Goal: Task Accomplishment & Management: Manage account settings

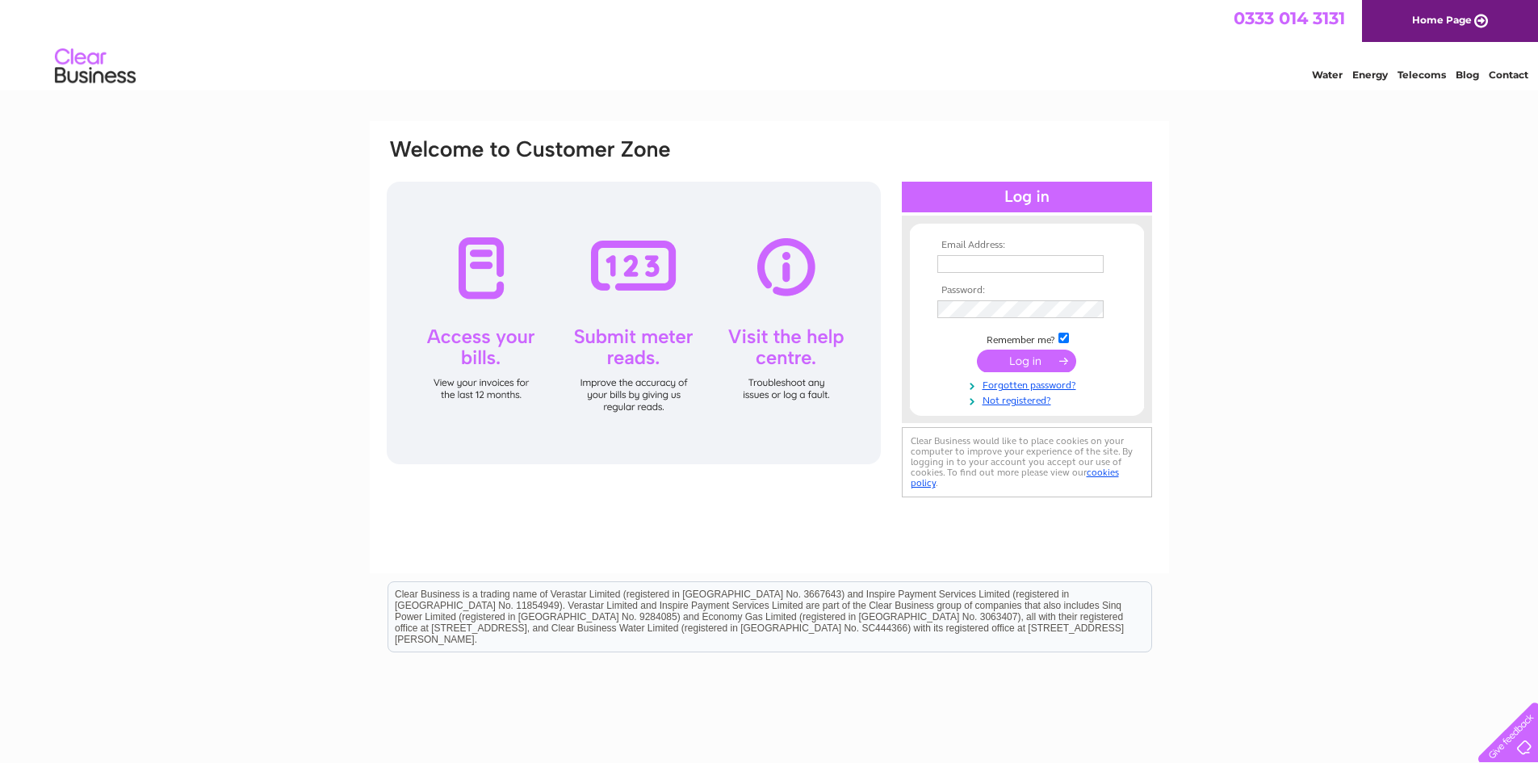
click at [957, 266] on input "text" at bounding box center [1020, 264] width 166 height 18
click at [1264, 161] on div "Email Address: Password:" at bounding box center [769, 485] width 1538 height 728
click at [998, 266] on input "text" at bounding box center [1021, 264] width 168 height 19
click at [995, 266] on input "text" at bounding box center [1021, 264] width 168 height 19
type input "mark@eskimodesign.co.uk"
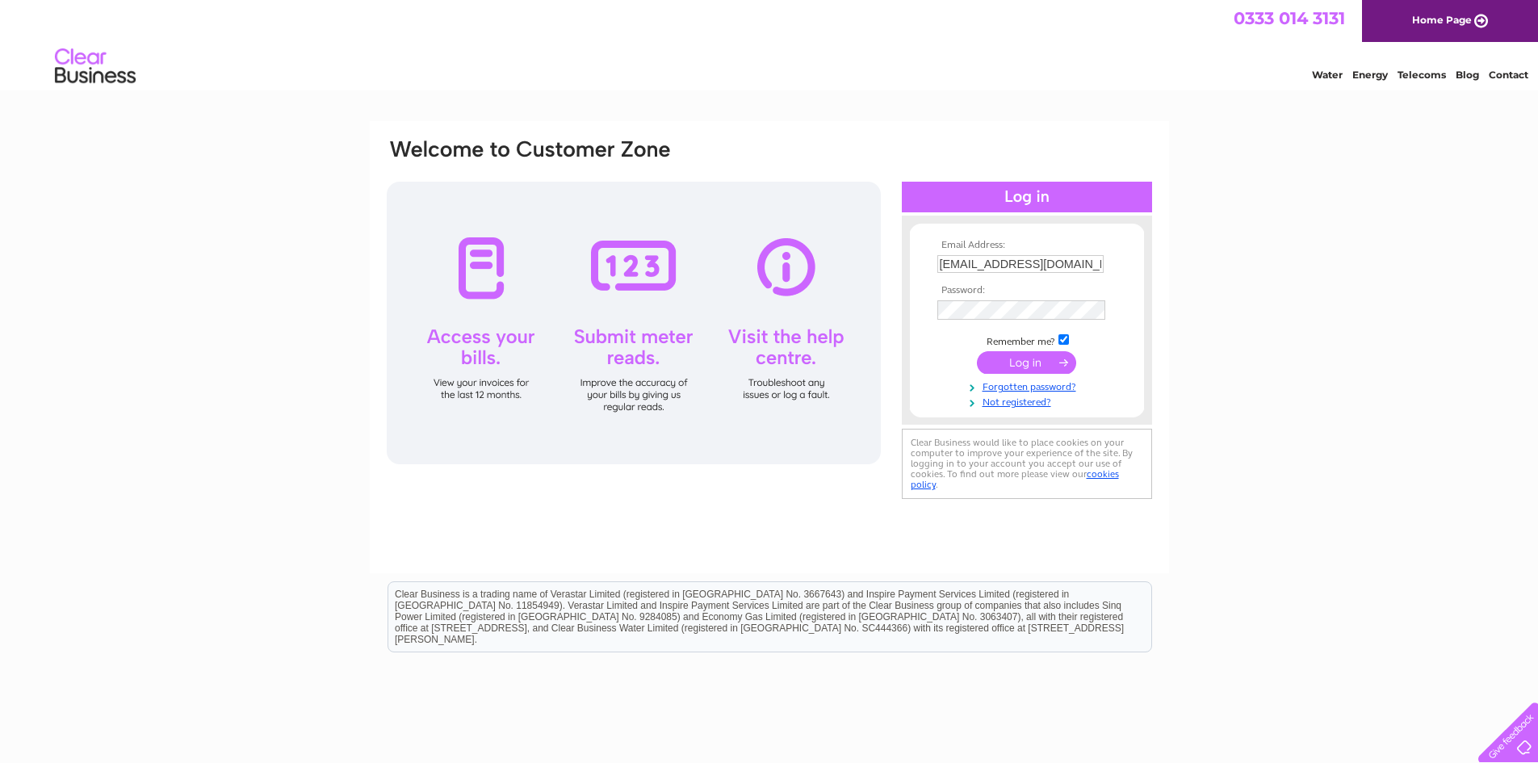
click at [1038, 361] on input "submit" at bounding box center [1026, 362] width 99 height 23
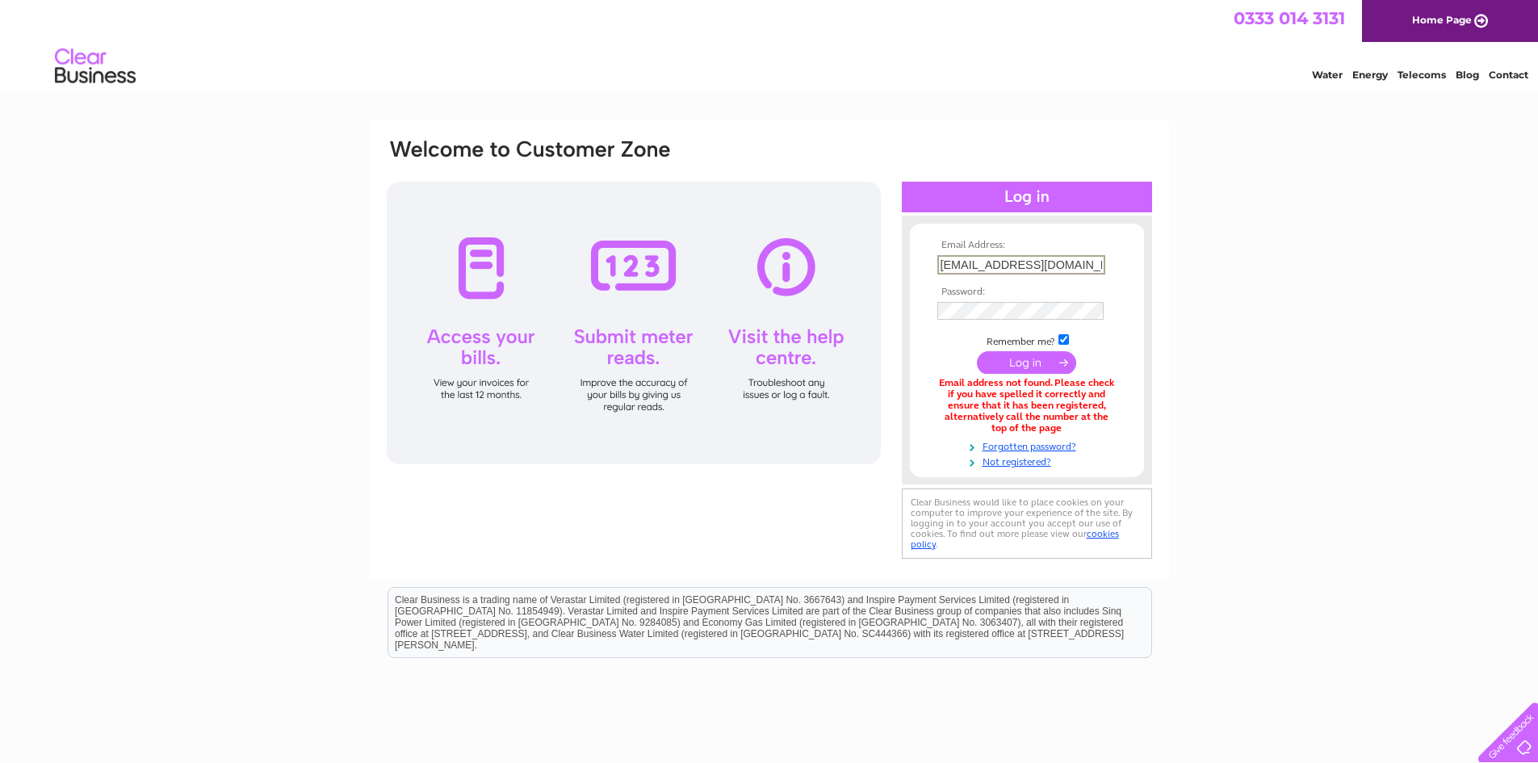
click at [963, 264] on input "mark@eskimodesign.co.uk" at bounding box center [1021, 264] width 168 height 19
type input "phil@eskimodesign.co.uk"
click at [1028, 361] on input "submit" at bounding box center [1026, 362] width 99 height 23
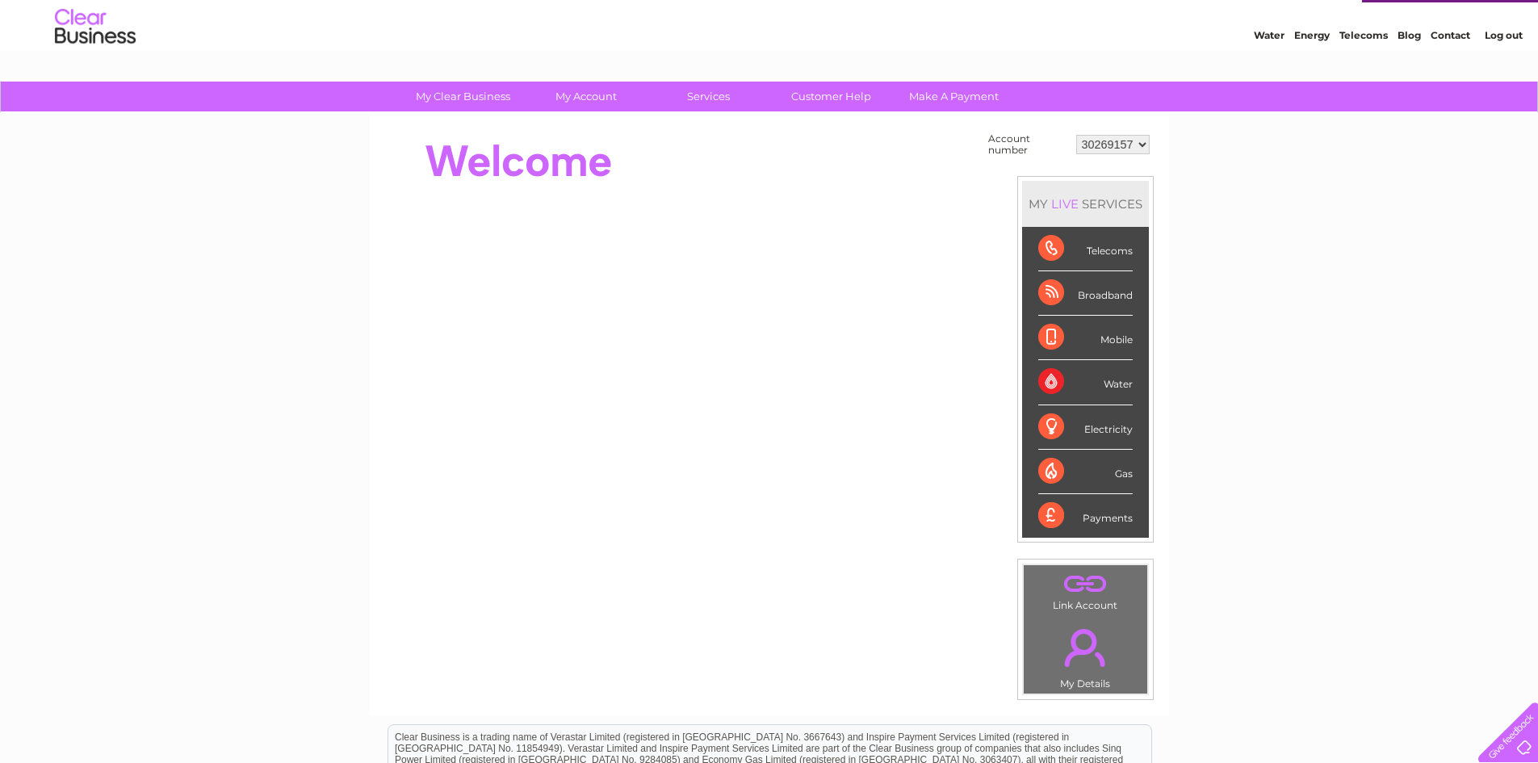
scroll to position [39, 0]
click at [1051, 292] on div "Broadband" at bounding box center [1085, 294] width 94 height 44
click at [1106, 292] on div "Broadband" at bounding box center [1085, 294] width 94 height 44
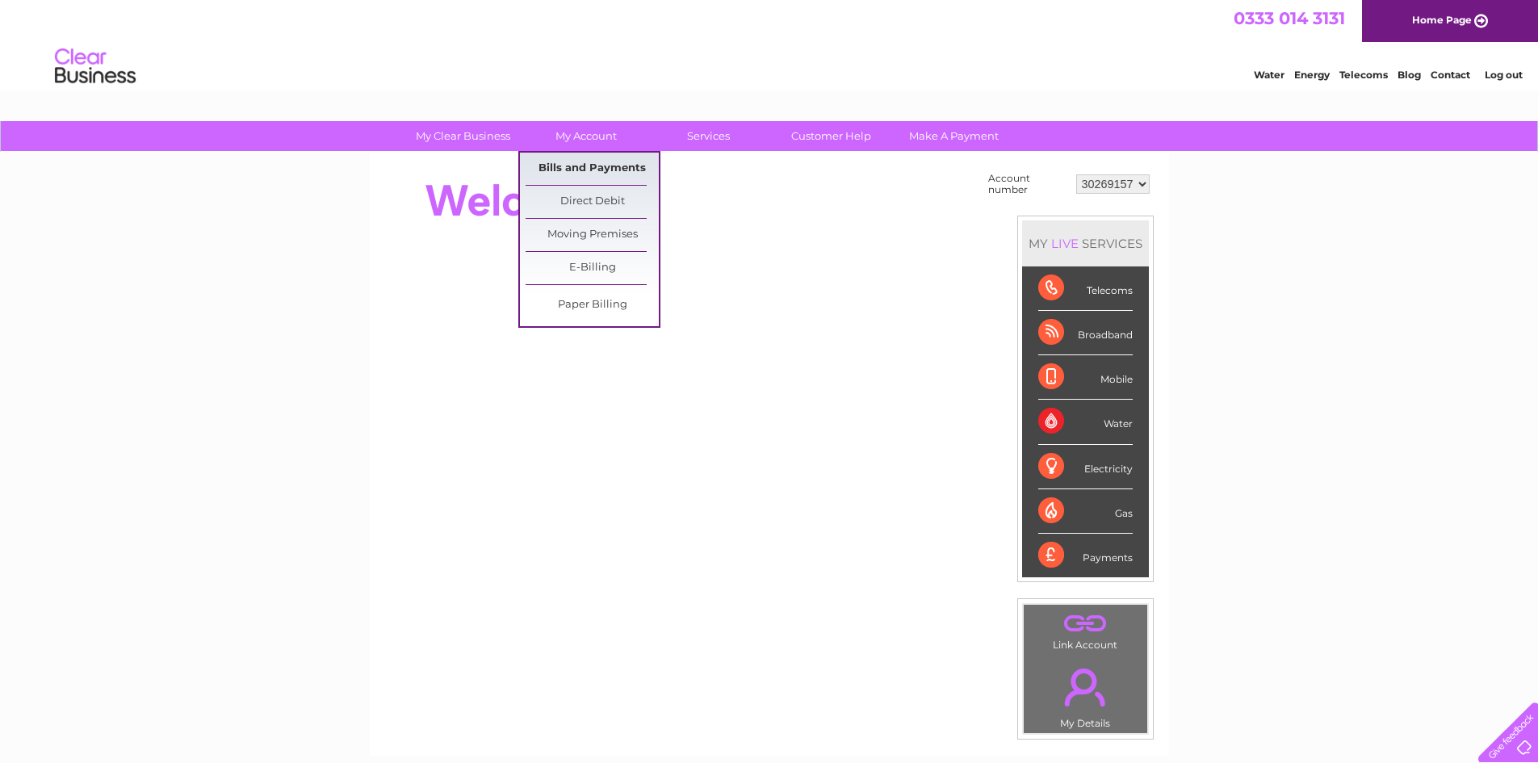
click at [600, 161] on link "Bills and Payments" at bounding box center [592, 169] width 133 height 32
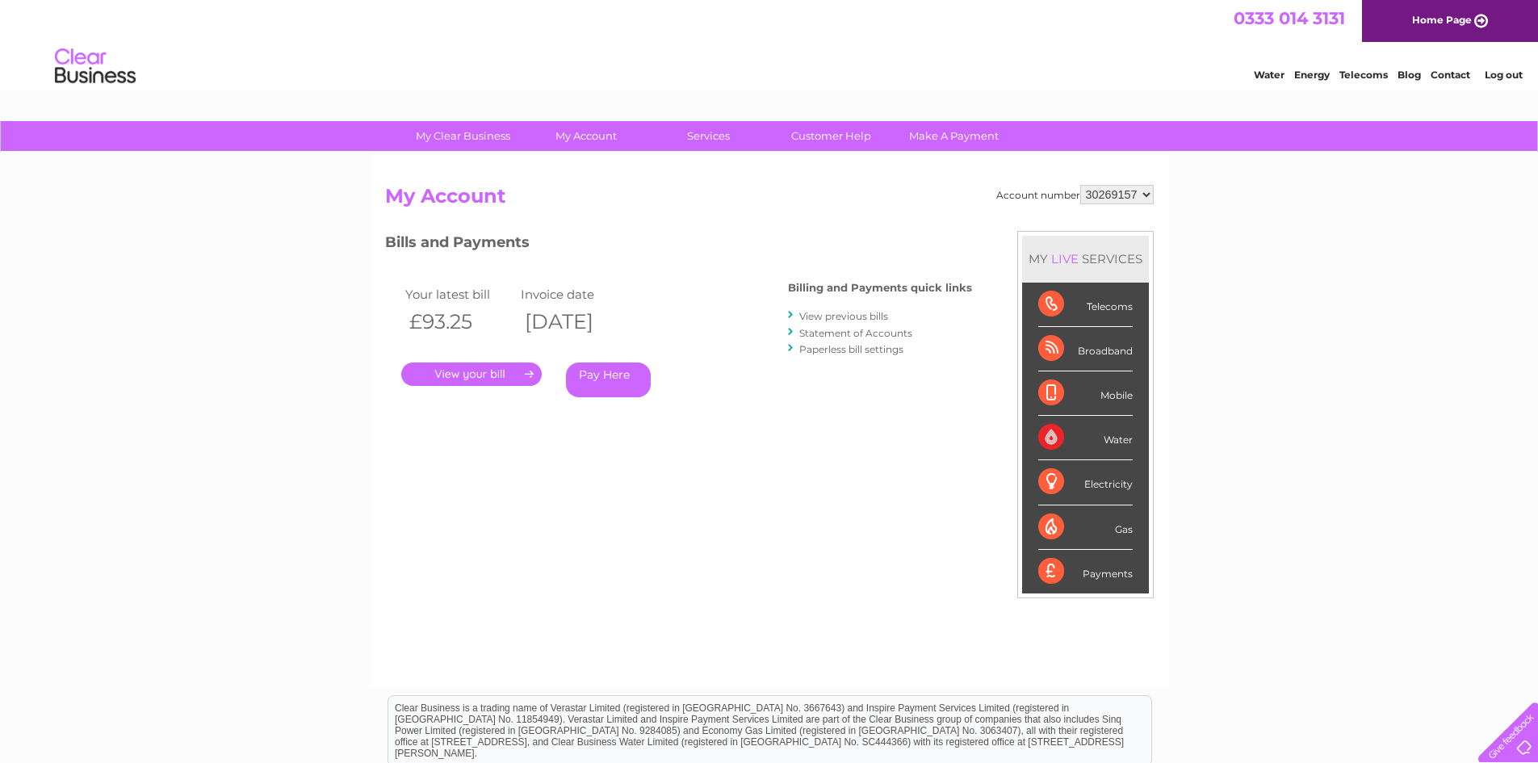
scroll to position [81, 0]
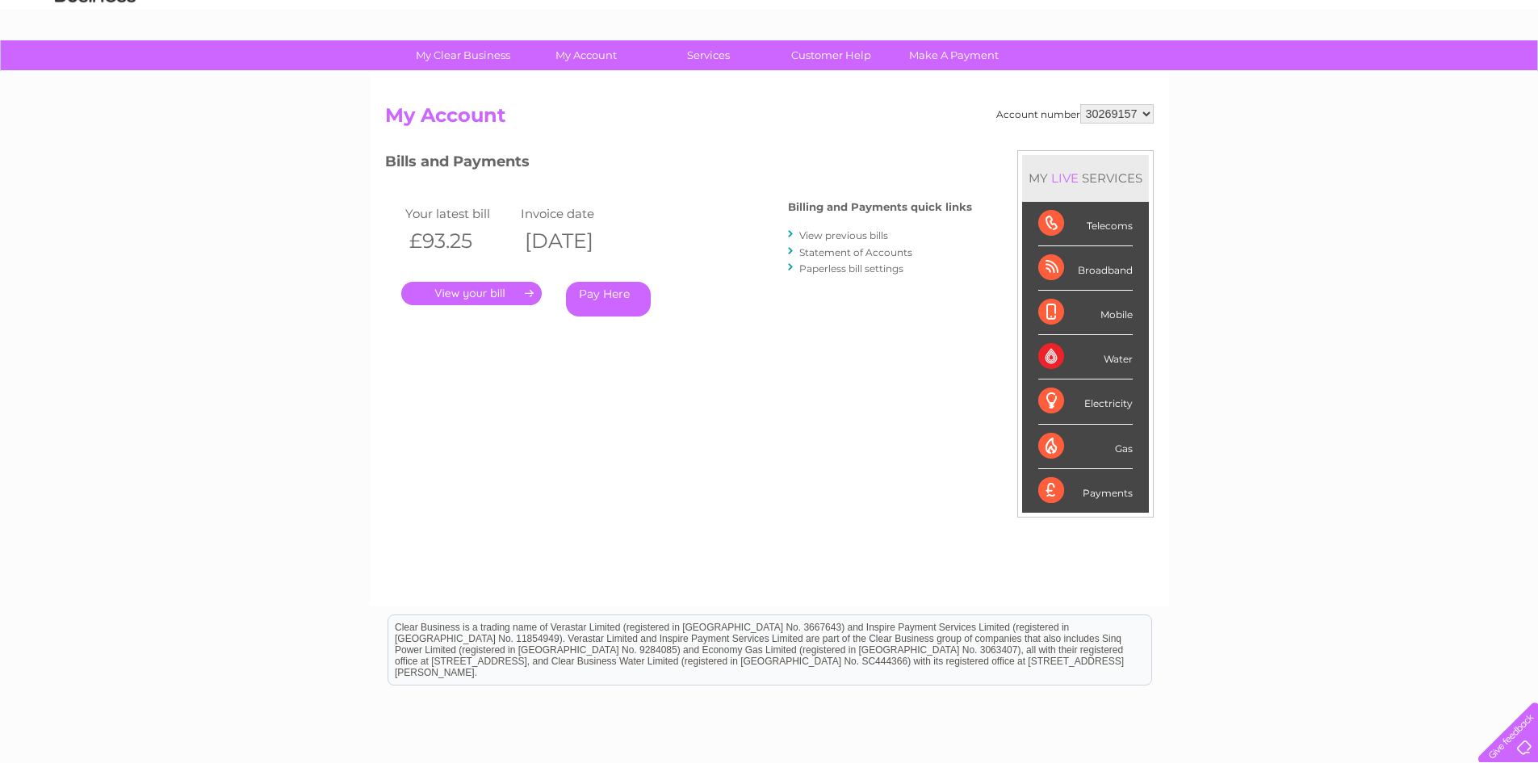
click at [831, 236] on link "View previous bills" at bounding box center [843, 235] width 89 height 12
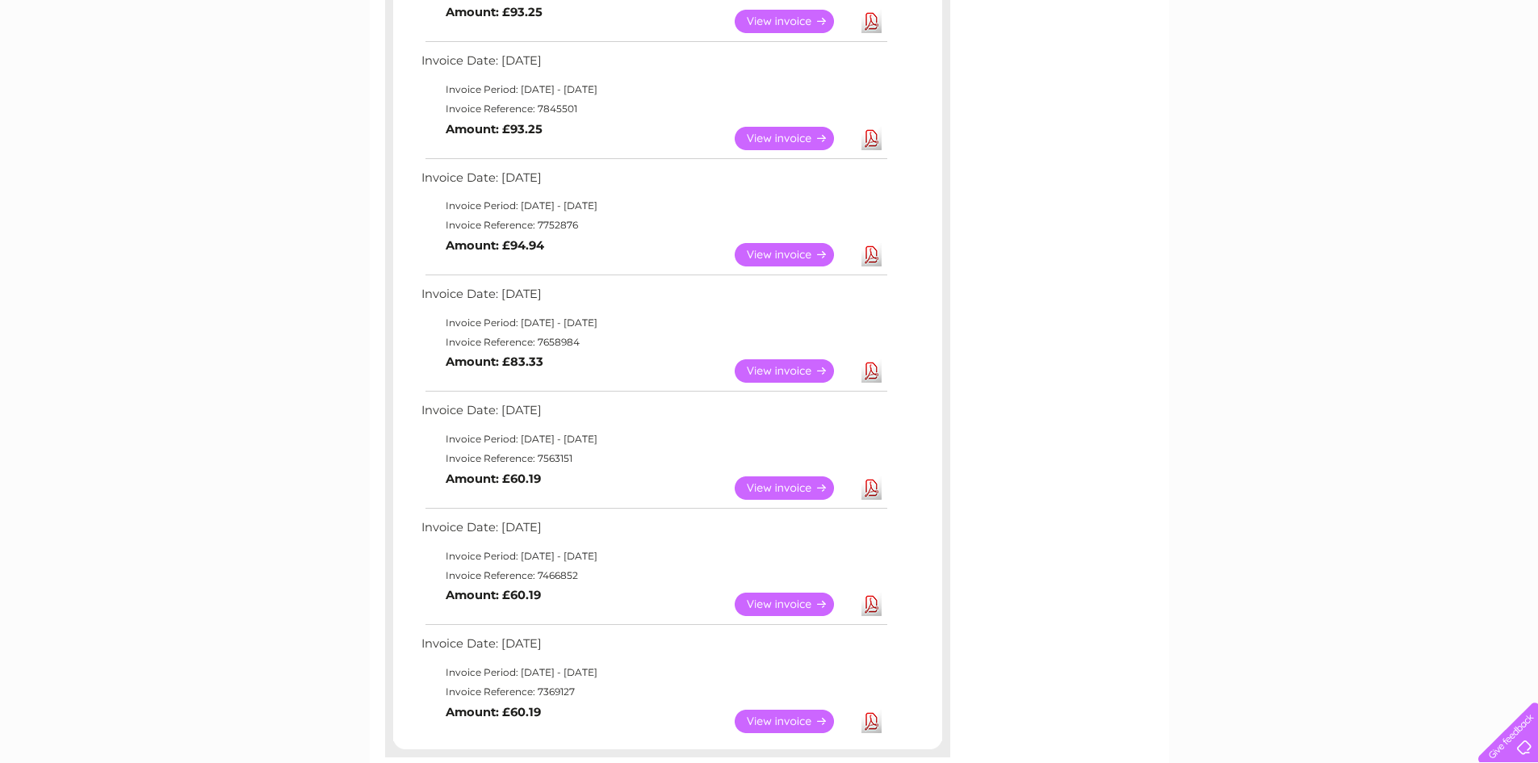
scroll to position [484, 0]
